Goal: Task Accomplishment & Management: Manage account settings

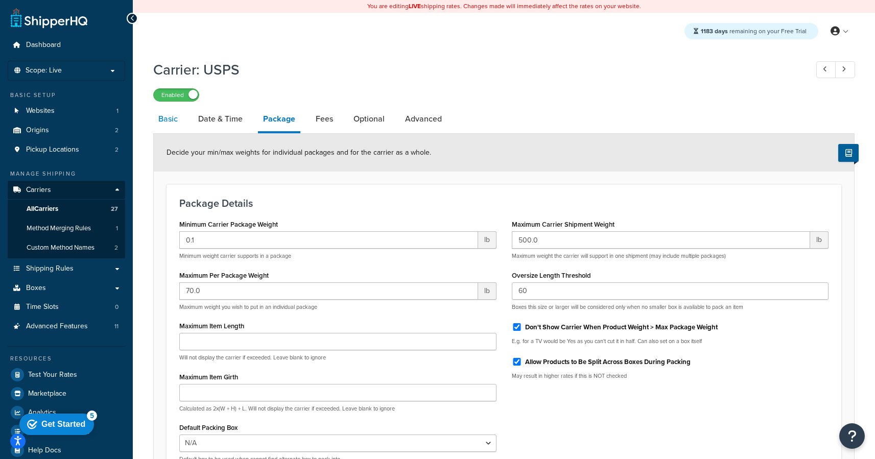
click at [169, 119] on link "Basic" at bounding box center [168, 119] width 30 height 25
select select "usps"
select select "ONLINE"
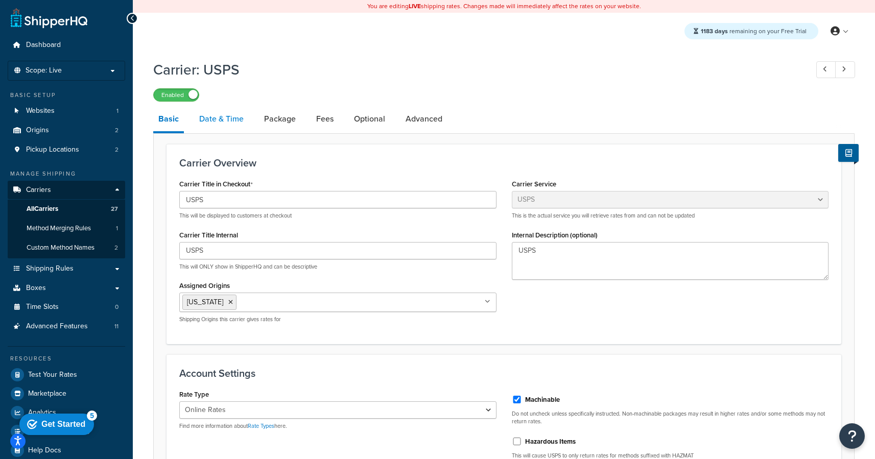
click at [217, 116] on link "Date & Time" at bounding box center [221, 119] width 55 height 25
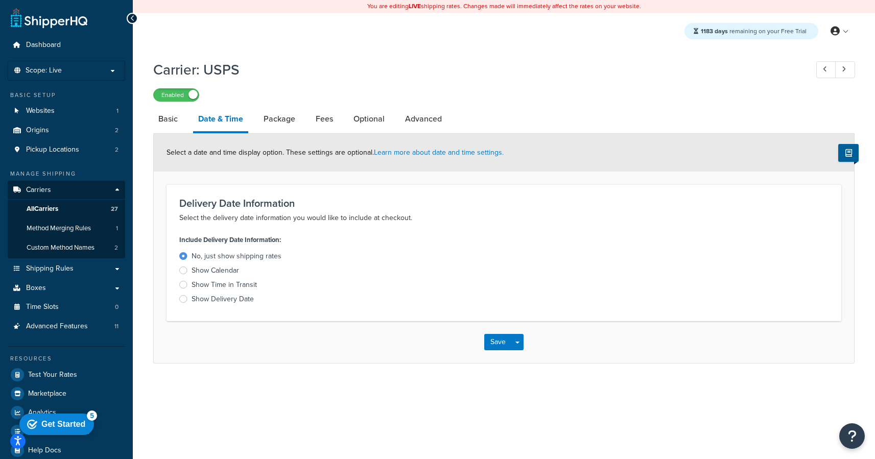
click at [76, 423] on div "Get Started" at bounding box center [63, 424] width 44 height 9
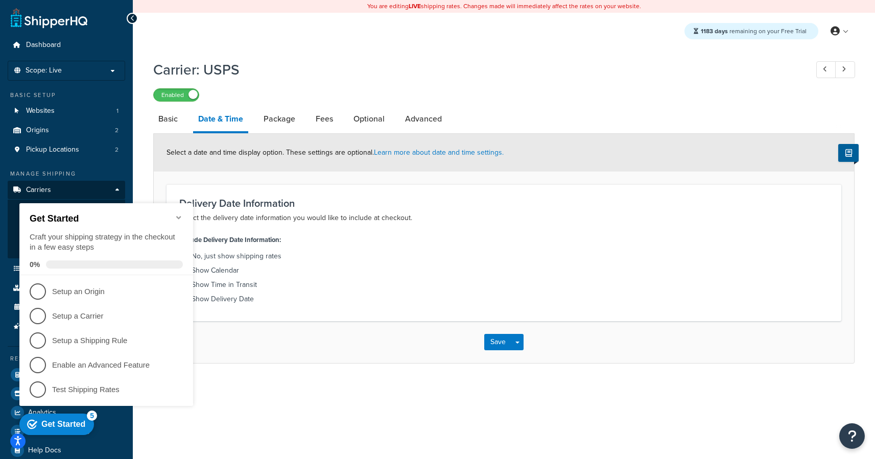
click at [77, 423] on div "Get Started" at bounding box center [63, 424] width 44 height 9
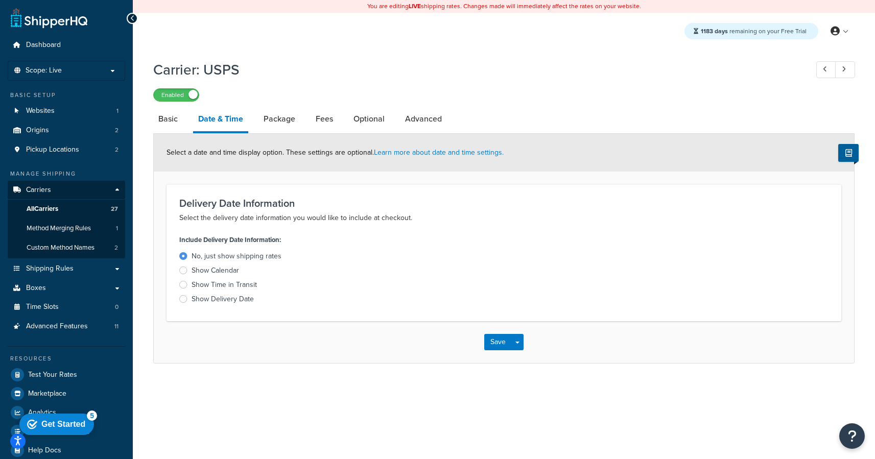
drag, startPoint x: 305, startPoint y: 426, endPoint x: 365, endPoint y: 332, distance: 111.7
click at [305, 426] on div "You are editing LIVE shipping rates. Changes made will immediately affect the r…" at bounding box center [504, 236] width 743 height 473
